Goal: Navigation & Orientation: Find specific page/section

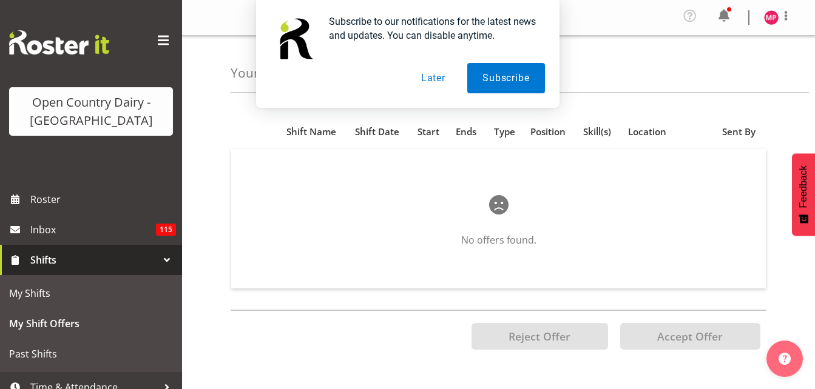
click at [433, 79] on button "Later" at bounding box center [433, 78] width 55 height 30
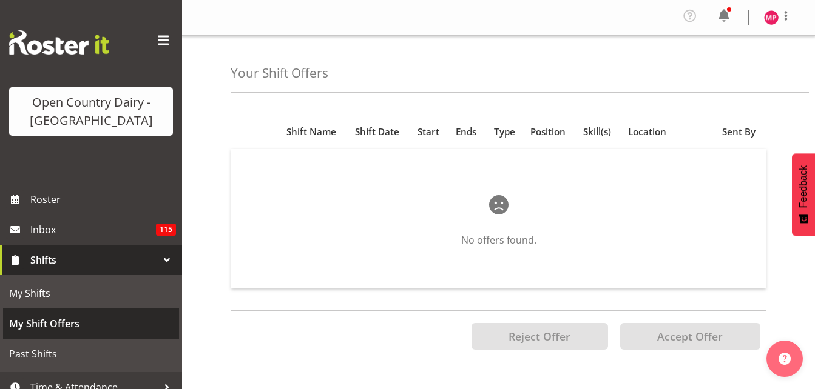
click at [73, 318] on span "My Shift Offers" at bounding box center [91, 324] width 164 height 18
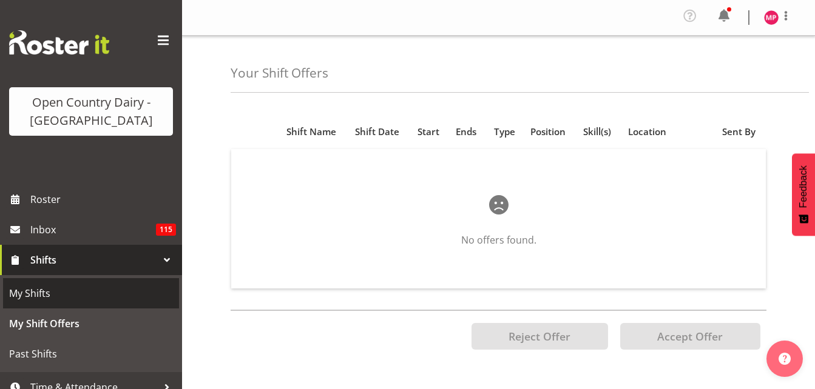
click at [50, 298] on span "My Shifts" at bounding box center [91, 293] width 164 height 18
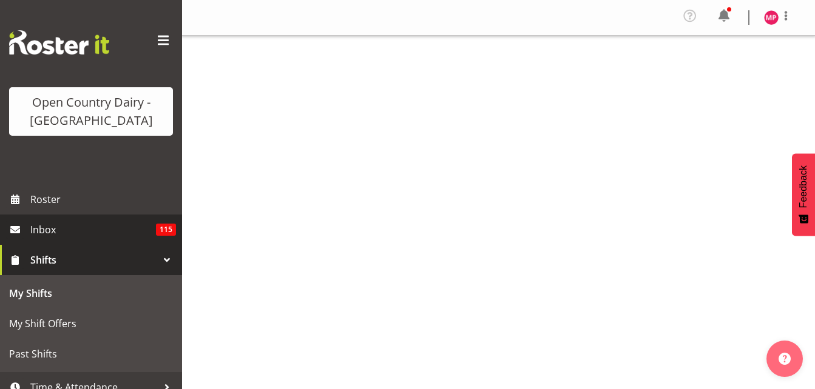
click at [49, 231] on span "Inbox" at bounding box center [93, 230] width 126 height 18
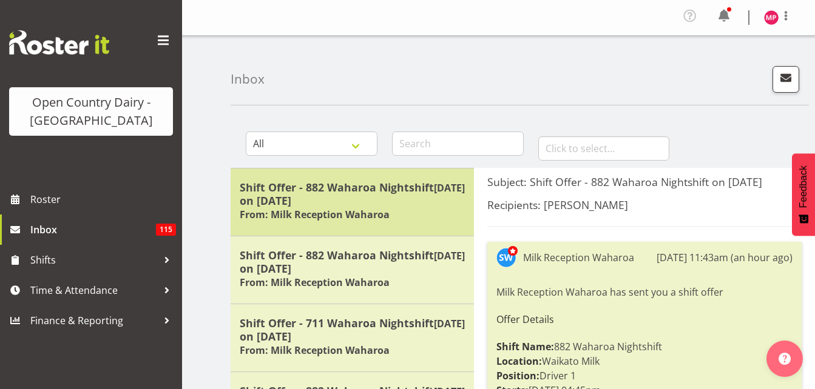
click at [335, 215] on h6 "From: Milk Reception Waharoa" at bounding box center [315, 215] width 150 height 12
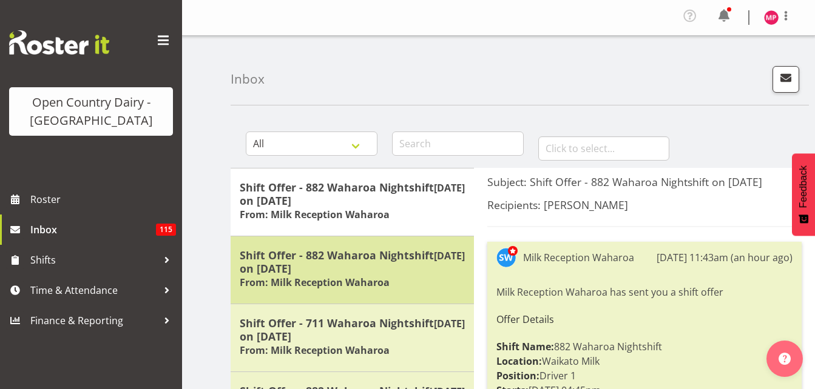
click at [321, 265] on h5 "Shift Offer - 882 Waharoa Nightshift on 09/09/25" at bounding box center [352, 262] width 225 height 27
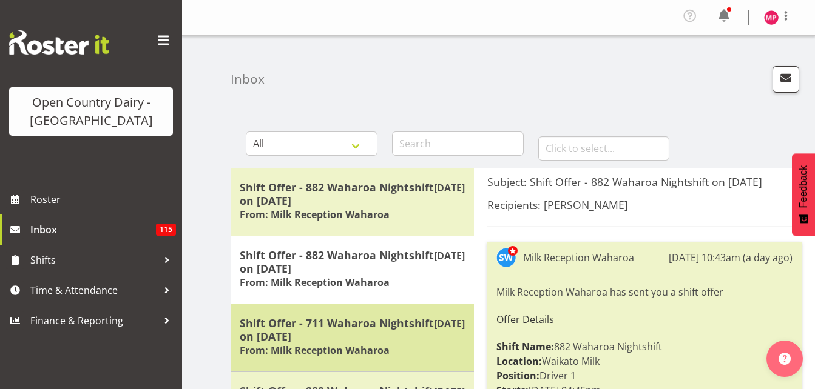
click at [317, 323] on h5 "Shift Offer - 711 Waharoa Nightshift on 01/09/25" at bounding box center [352, 330] width 225 height 27
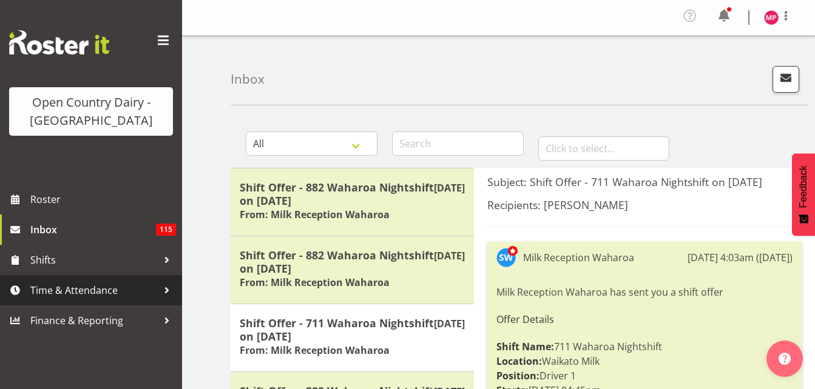
click at [93, 292] on span "Time & Attendance" at bounding box center [93, 290] width 127 height 18
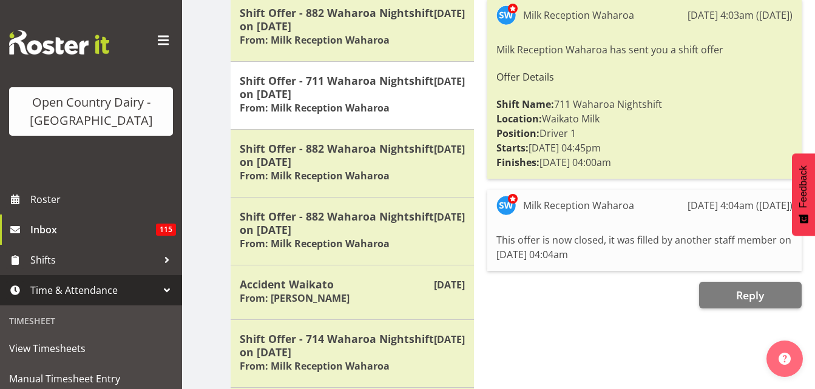
click at [158, 291] on div at bounding box center [167, 290] width 18 height 18
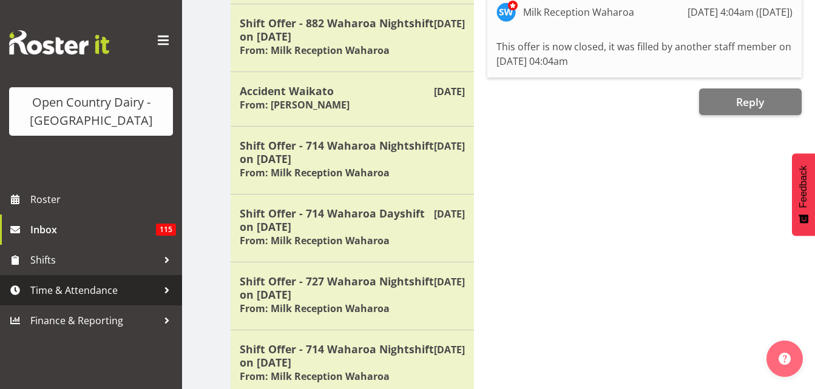
scroll to position [251, 0]
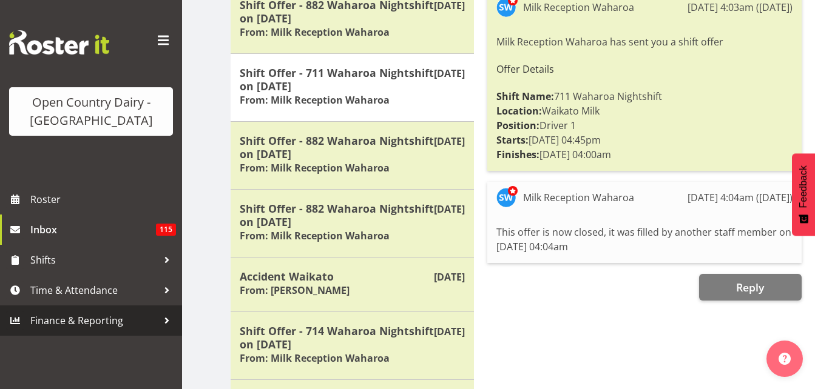
click at [103, 323] on span "Finance & Reporting" at bounding box center [93, 321] width 127 height 18
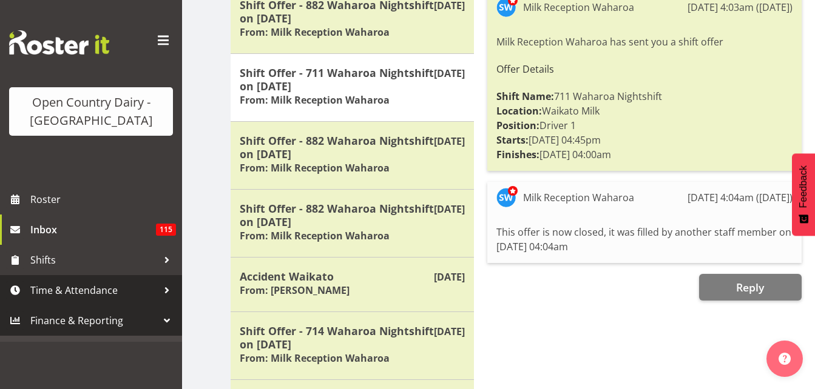
click at [103, 297] on span "Time & Attendance" at bounding box center [93, 290] width 127 height 18
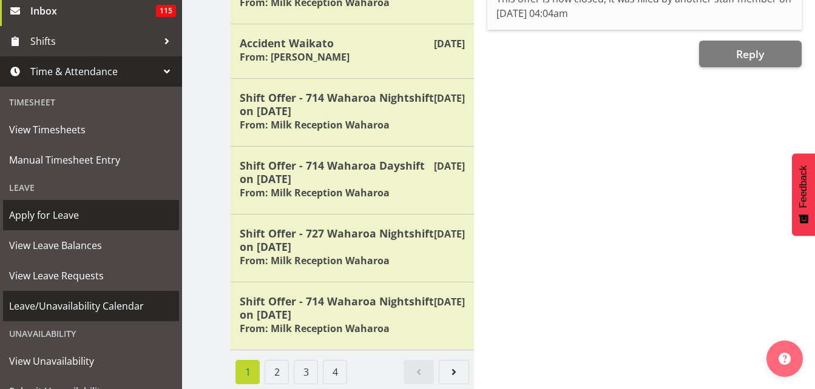
scroll to position [149, 0]
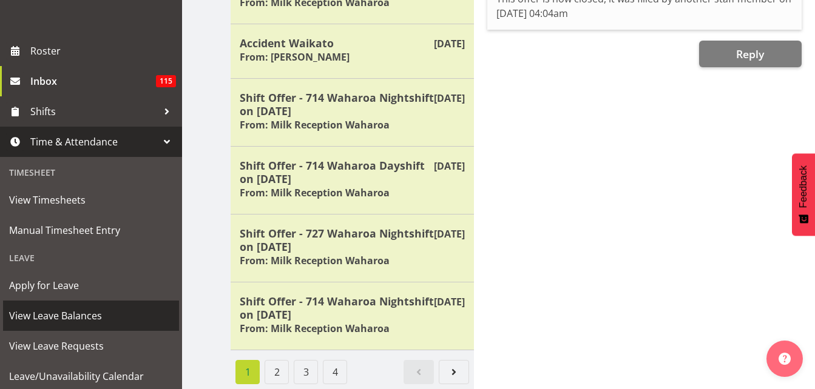
click at [62, 318] on span "View Leave Balances" at bounding box center [91, 316] width 164 height 18
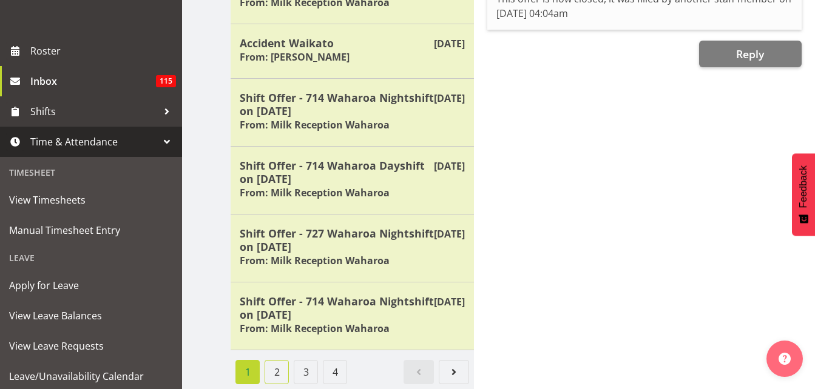
click at [276, 366] on link "2" at bounding box center [276, 372] width 24 height 24
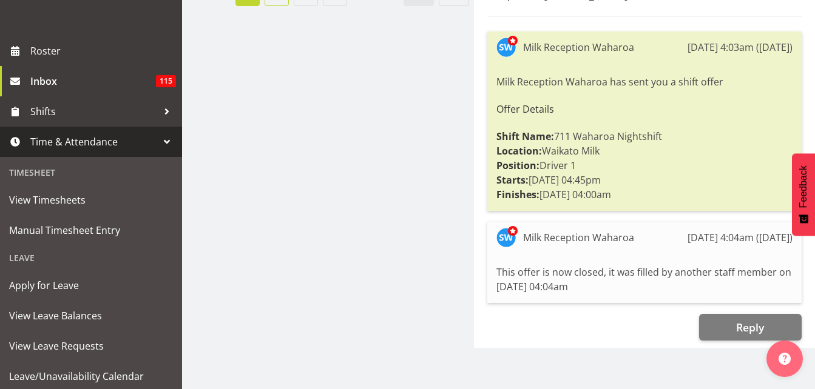
scroll to position [477, 0]
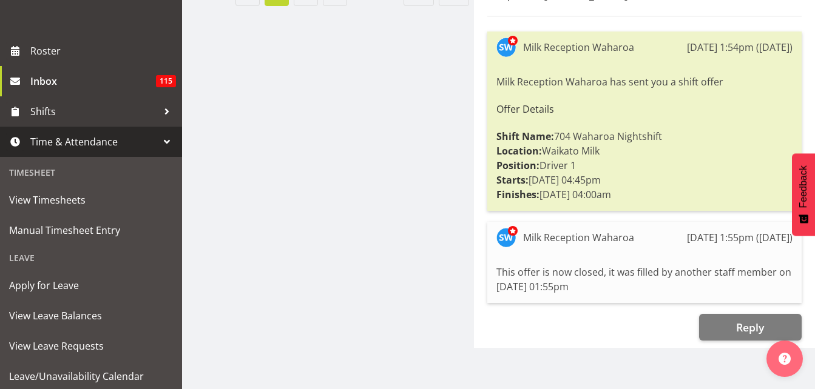
scroll to position [437, 0]
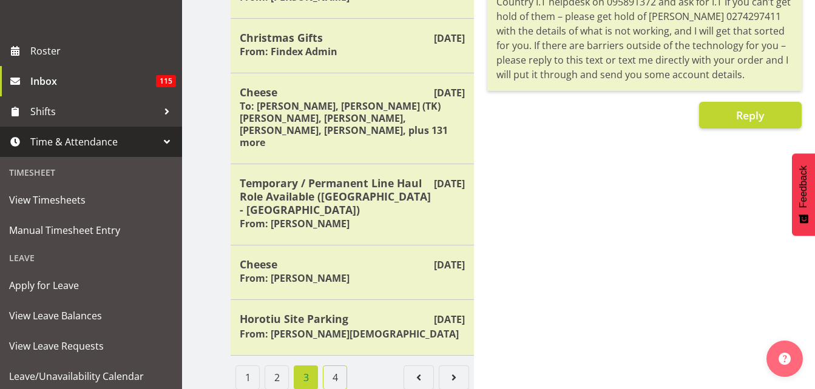
click at [332, 366] on link "4" at bounding box center [335, 378] width 24 height 24
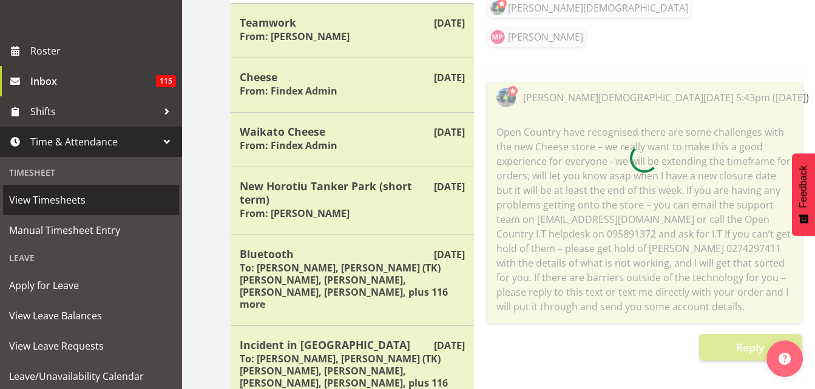
scroll to position [301, 0]
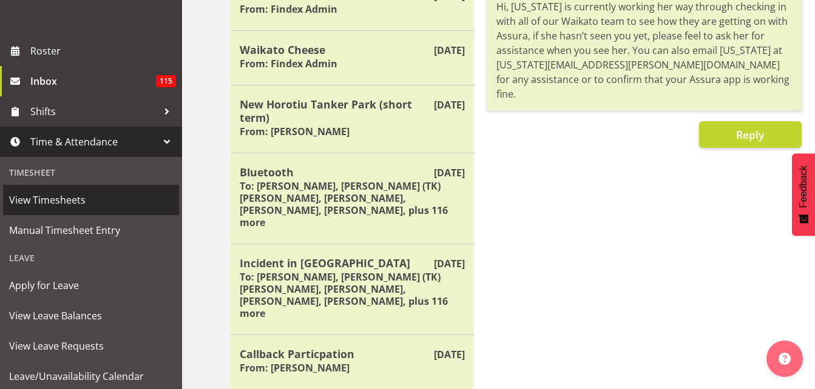
click at [55, 203] on span "View Timesheets" at bounding box center [91, 200] width 164 height 18
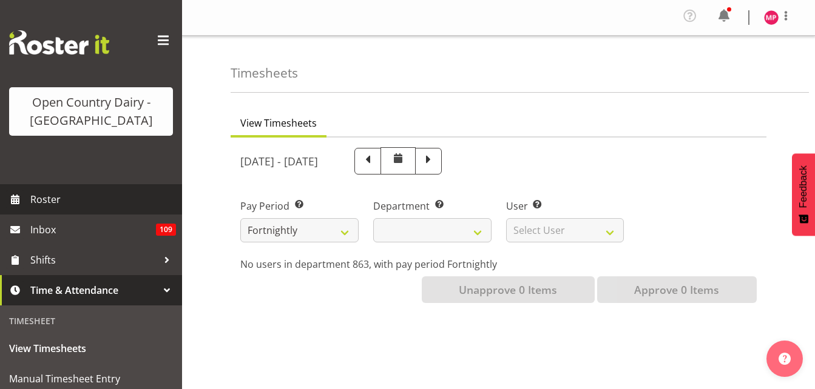
select select
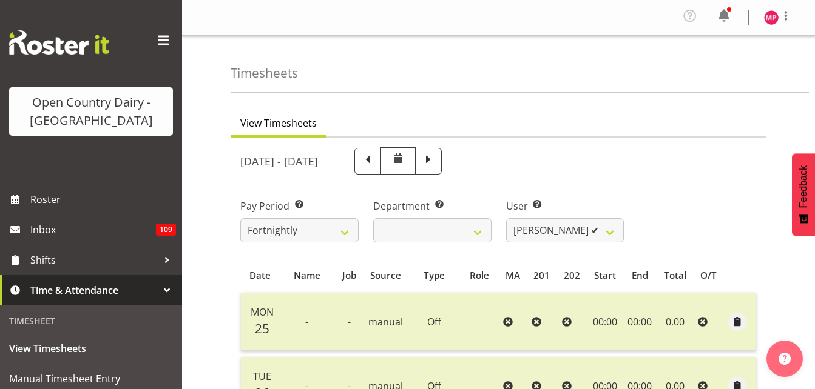
click at [285, 123] on span "View Timesheets" at bounding box center [278, 123] width 76 height 15
click at [612, 232] on select "[PERSON_NAME] ✔" at bounding box center [565, 230] width 118 height 24
click at [654, 216] on div "Pay Period Select which pay period you would like to view. Fortnightly Departme…" at bounding box center [498, 216] width 531 height 68
click at [476, 234] on select "863 863" at bounding box center [432, 230] width 118 height 24
click at [657, 168] on div "[DATE] - [DATE]" at bounding box center [498, 161] width 531 height 42
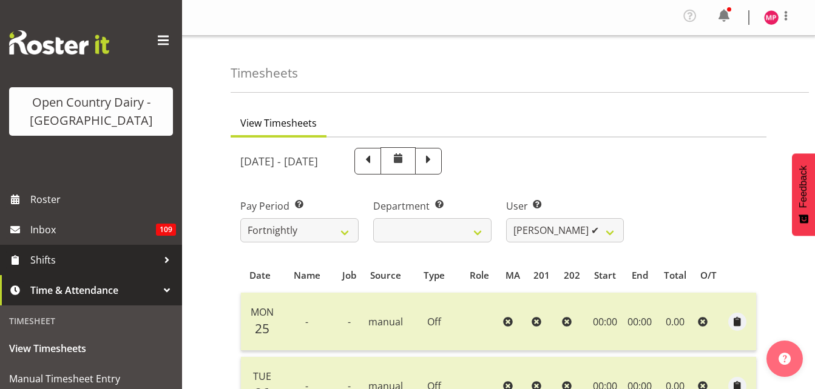
click at [81, 264] on span "Shifts" at bounding box center [93, 260] width 127 height 18
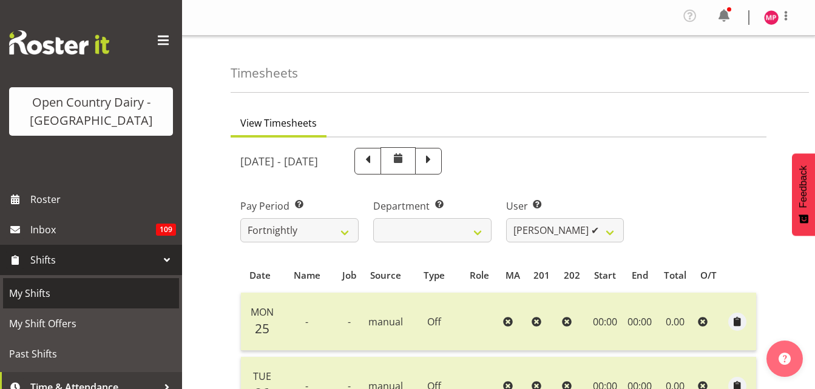
scroll to position [44, 0]
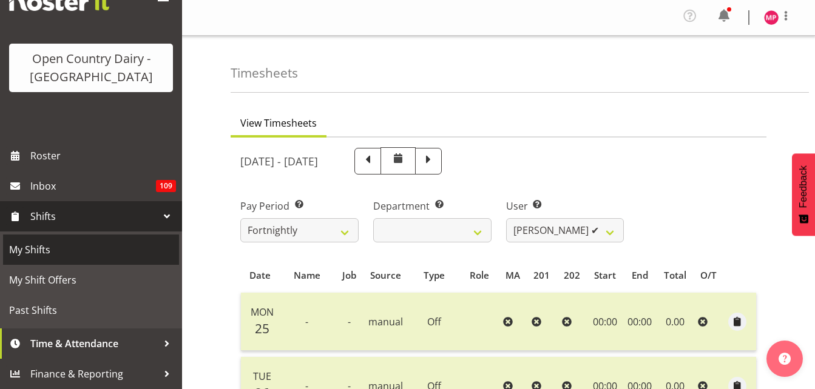
click at [41, 255] on span "My Shifts" at bounding box center [91, 250] width 164 height 18
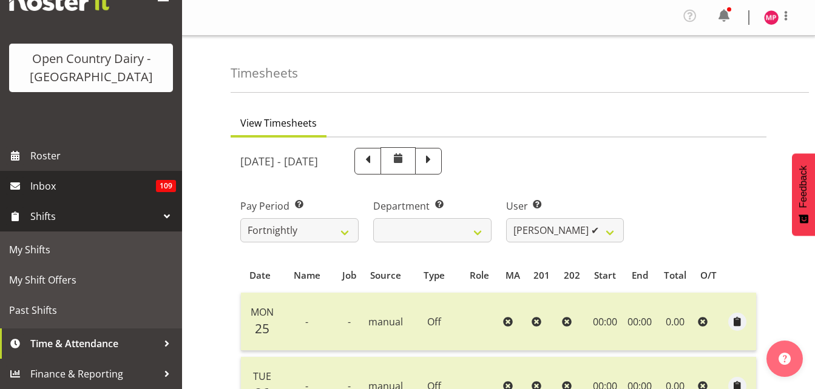
click at [46, 189] on span "Inbox" at bounding box center [93, 186] width 126 height 18
